Goal: Information Seeking & Learning: Learn about a topic

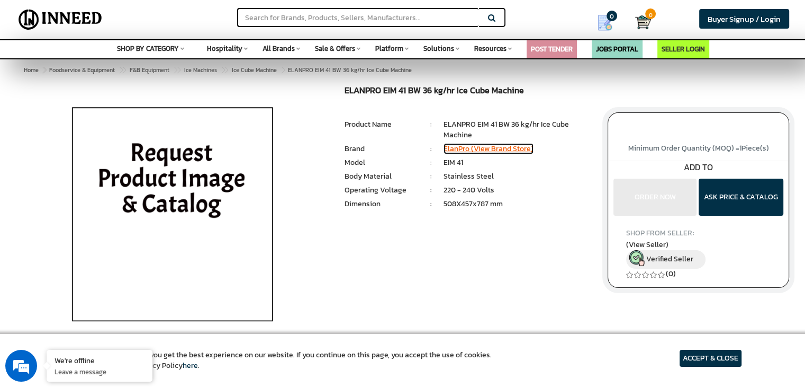
click at [525, 147] on link "ElanPro (View Brand Store)" at bounding box center [489, 148] width 90 height 11
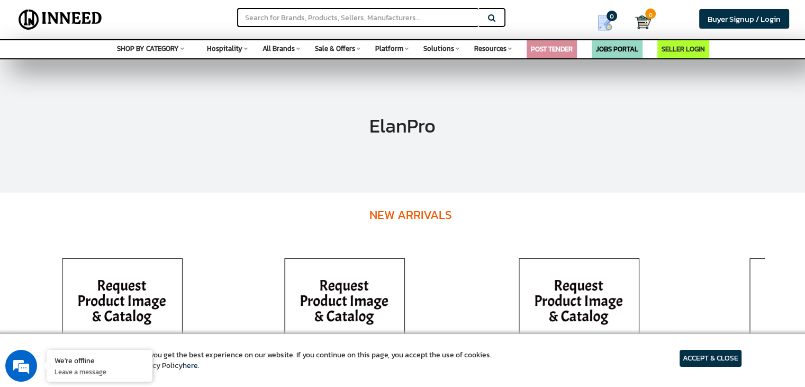
click at [357, 138] on div "ElanPro" at bounding box center [402, 126] width 805 height 132
click at [597, 49] on link "JOBS PORTAL" at bounding box center [617, 49] width 42 height 10
